Goal: Task Accomplishment & Management: Use online tool/utility

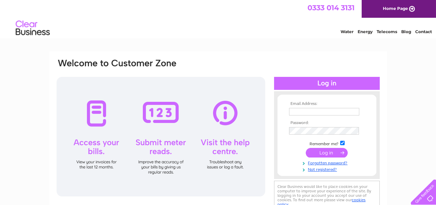
type input "[EMAIL_ADDRESS][DOMAIN_NAME]"
click at [331, 150] on input "submit" at bounding box center [327, 153] width 42 height 10
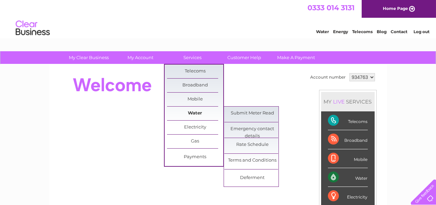
click at [198, 113] on link "Water" at bounding box center [195, 113] width 56 height 14
click at [253, 112] on link "Submit Meter Read" at bounding box center [252, 113] width 56 height 14
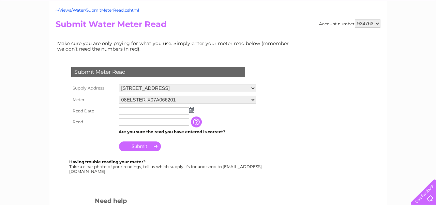
scroll to position [65, 0]
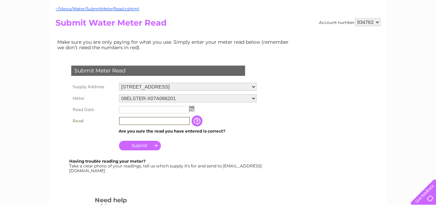
click at [136, 120] on input "text" at bounding box center [154, 121] width 71 height 8
type input "0053"
click at [126, 107] on input "text" at bounding box center [154, 110] width 70 height 8
click at [191, 108] on img at bounding box center [192, 108] width 5 height 5
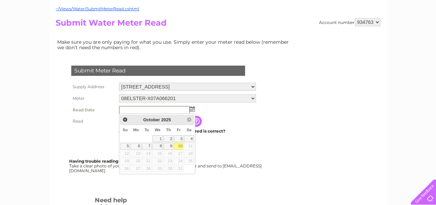
click at [179, 145] on link "10" at bounding box center [179, 146] width 10 height 7
type input "[DATE]"
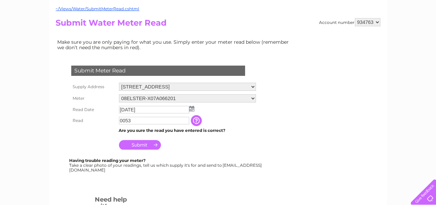
click at [137, 144] on input "Submit" at bounding box center [140, 145] width 42 height 10
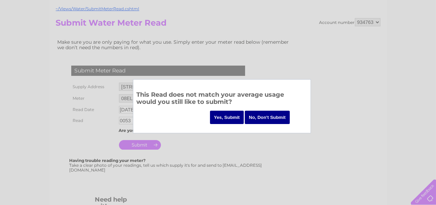
click at [224, 119] on input "Yes, Submit" at bounding box center [227, 117] width 34 height 13
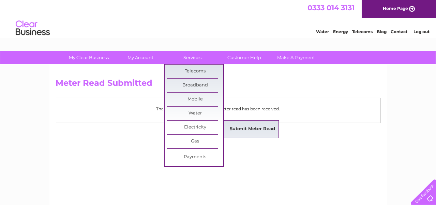
click at [237, 128] on link "Submit Meter Read" at bounding box center [252, 129] width 56 height 14
